Goal: Task Accomplishment & Management: Use online tool/utility

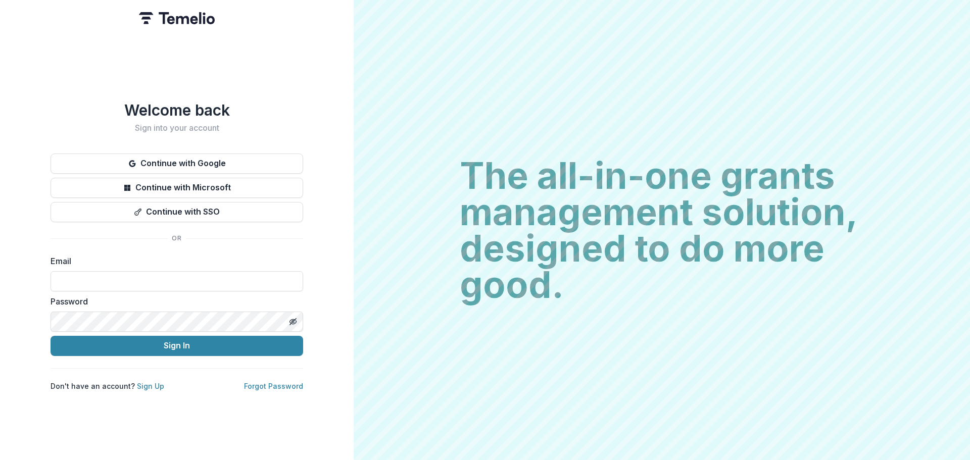
type input "**********"
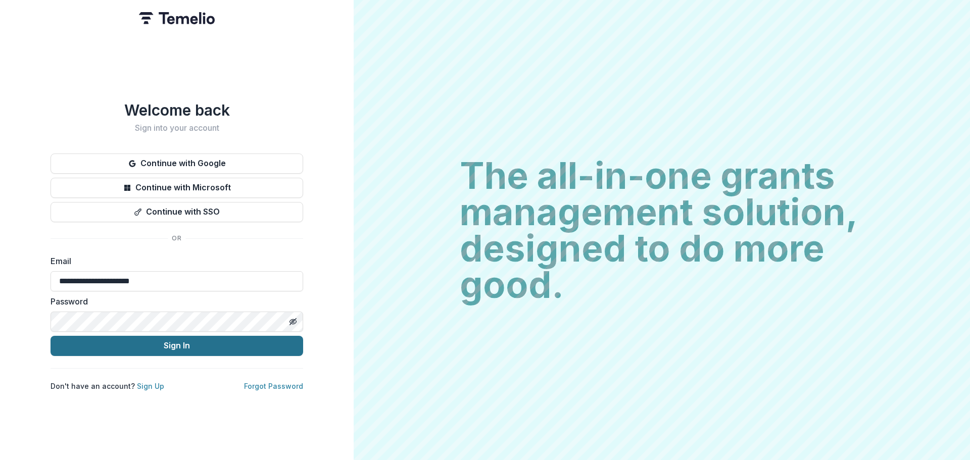
click at [181, 341] on button "Sign In" at bounding box center [177, 346] width 253 height 20
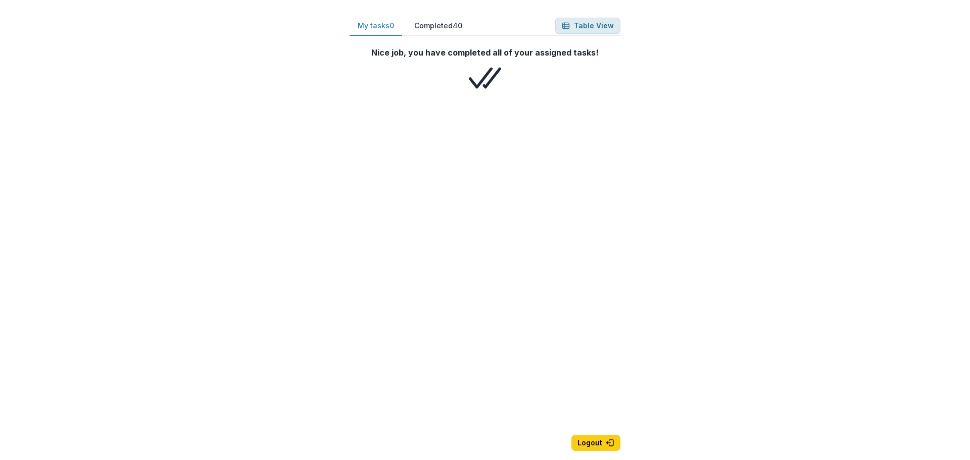
click at [588, 25] on button "Table View" at bounding box center [587, 26] width 65 height 16
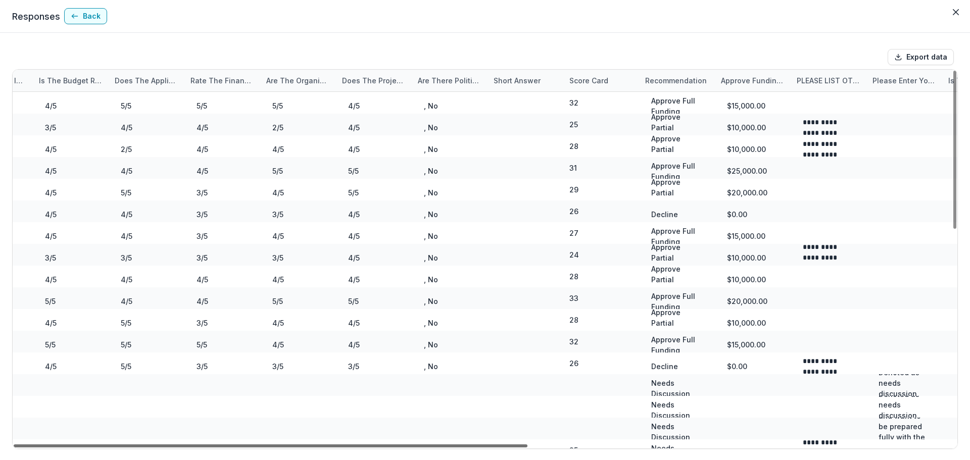
scroll to position [0, 776]
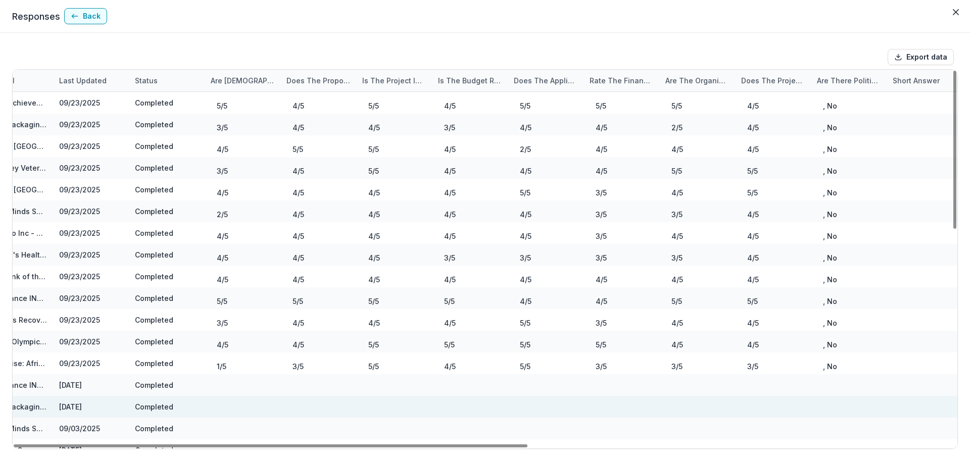
drag, startPoint x: 815, startPoint y: 441, endPoint x: 608, endPoint y: 408, distance: 209.8
click at [528, 448] on div at bounding box center [271, 446] width 514 height 3
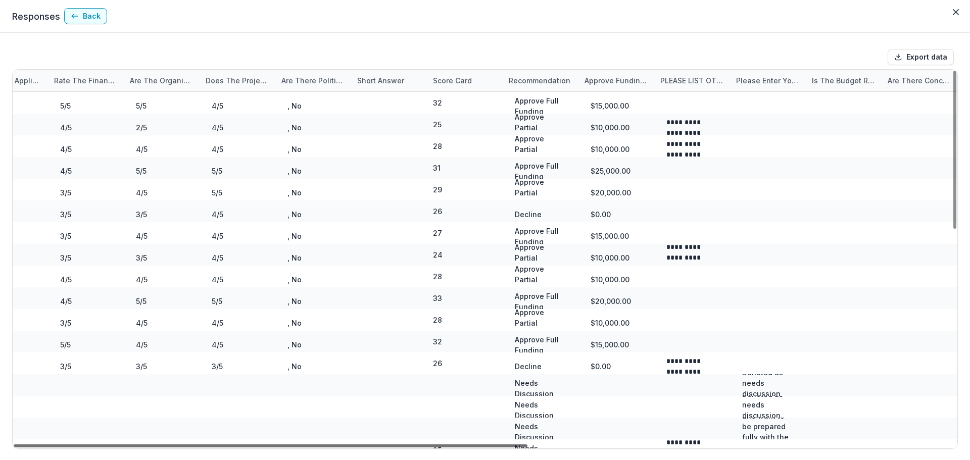
drag, startPoint x: 457, startPoint y: 446, endPoint x: 823, endPoint y: 448, distance: 365.9
click at [528, 448] on div at bounding box center [271, 446] width 514 height 3
click at [441, 78] on div "Score Card" at bounding box center [452, 80] width 51 height 11
click at [457, 123] on span "Sort Ascending" at bounding box center [471, 124] width 54 height 9
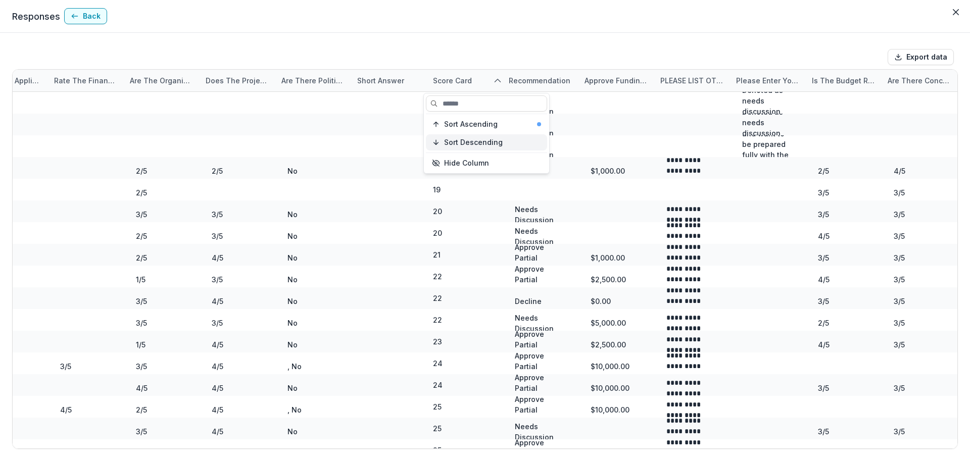
click at [467, 144] on span "Sort Descending" at bounding box center [473, 142] width 59 height 9
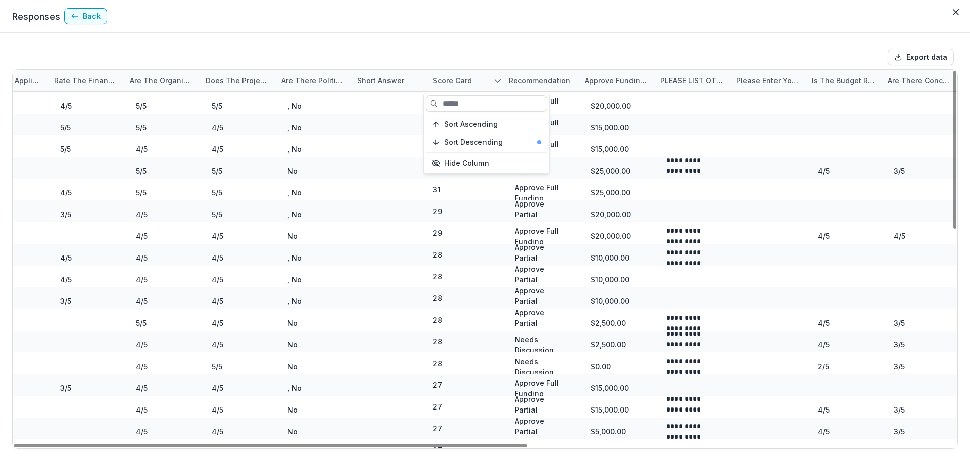
click at [413, 48] on div "Export data" at bounding box center [485, 57] width 946 height 24
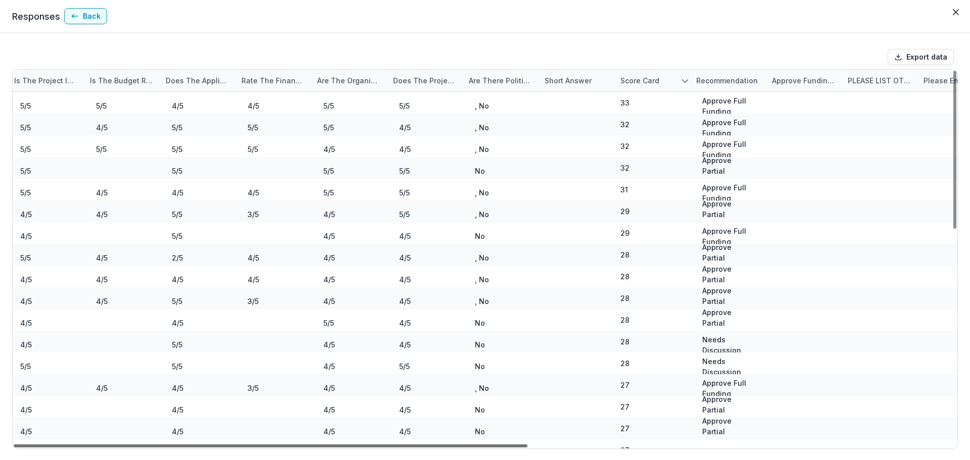
scroll to position [0, 0]
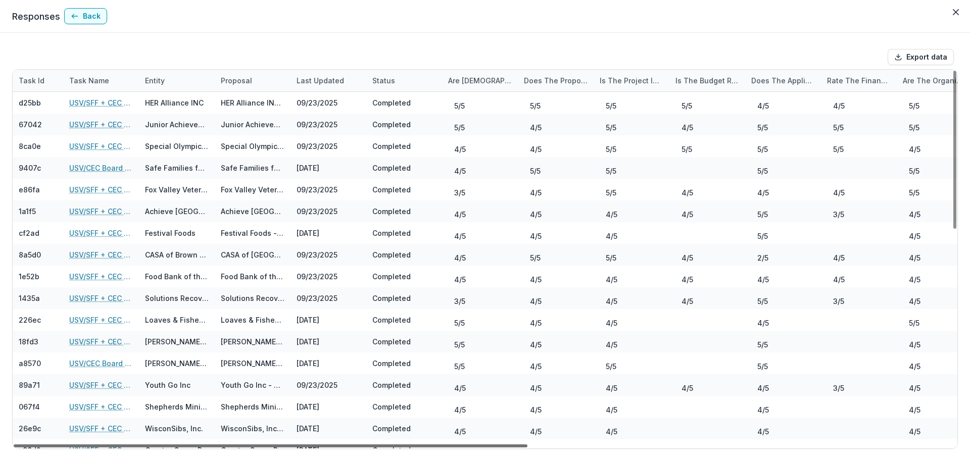
drag, startPoint x: 448, startPoint y: 444, endPoint x: 0, endPoint y: 457, distance: 448.5
click at [14, 448] on div at bounding box center [271, 446] width 514 height 3
click at [918, 62] on button "Export data" at bounding box center [921, 57] width 66 height 16
